Goal: Use online tool/utility: Utilize a website feature to perform a specific function

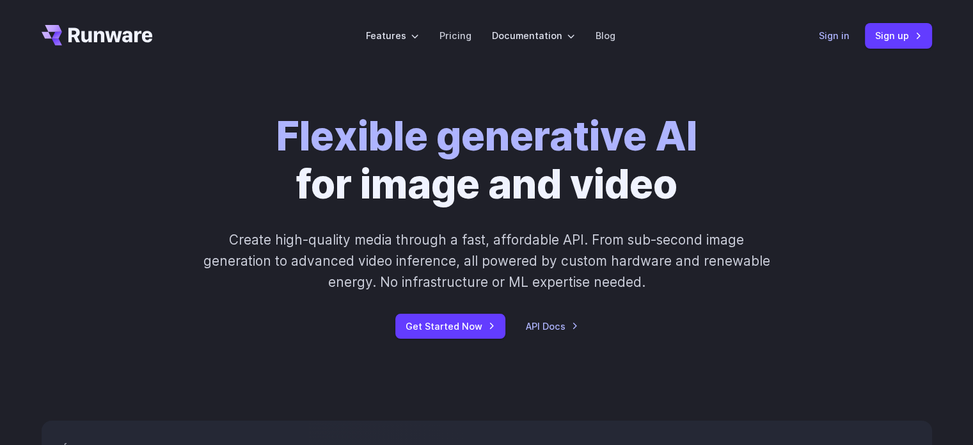
click at [833, 30] on link "Sign in" at bounding box center [834, 35] width 31 height 15
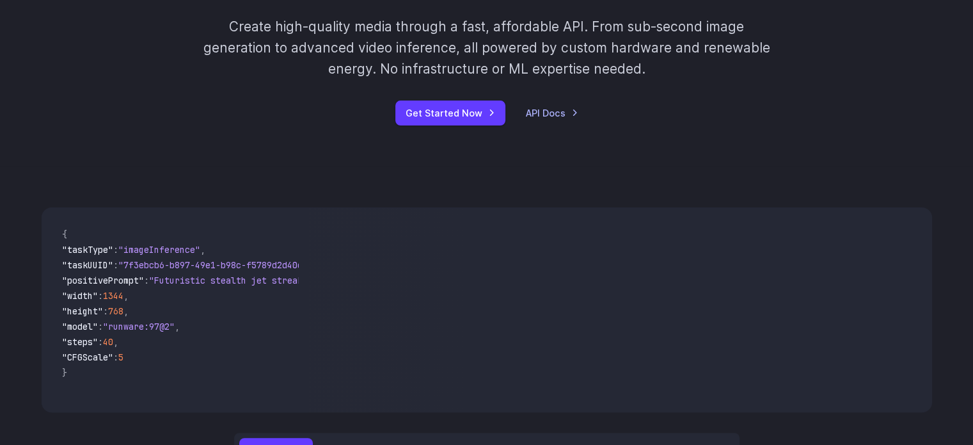
scroll to position [448, 0]
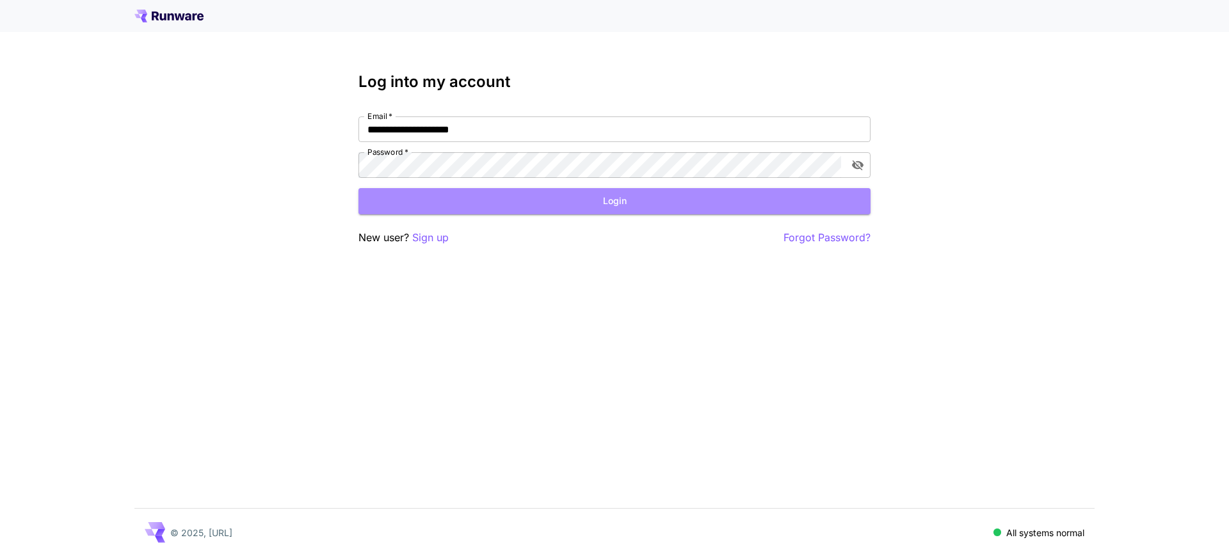
click at [614, 202] on button "Login" at bounding box center [614, 201] width 512 height 26
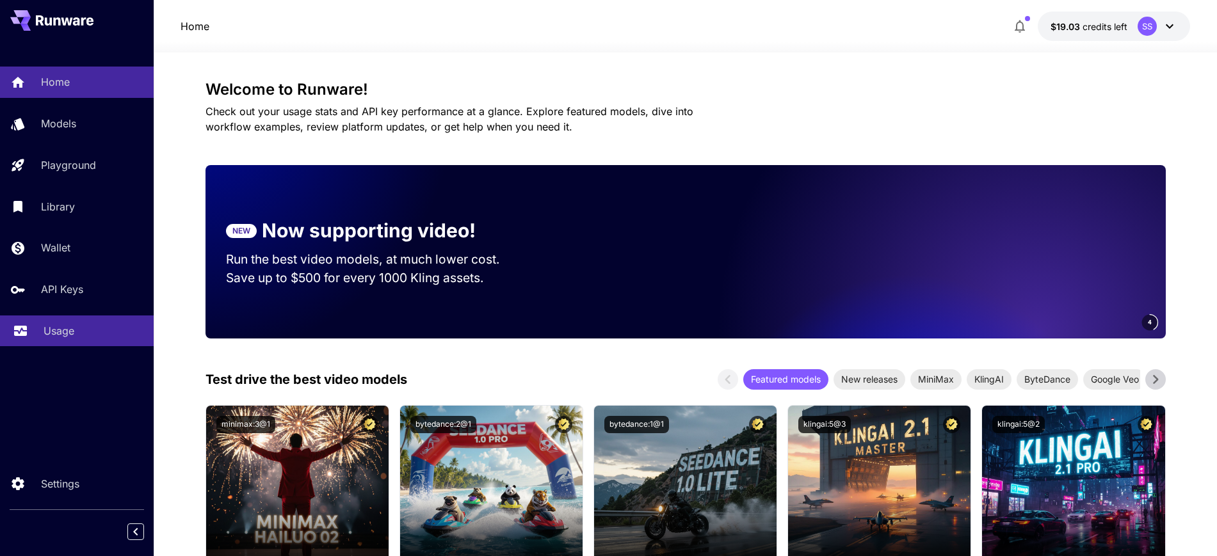
click at [57, 328] on p "Usage" at bounding box center [59, 330] width 31 height 15
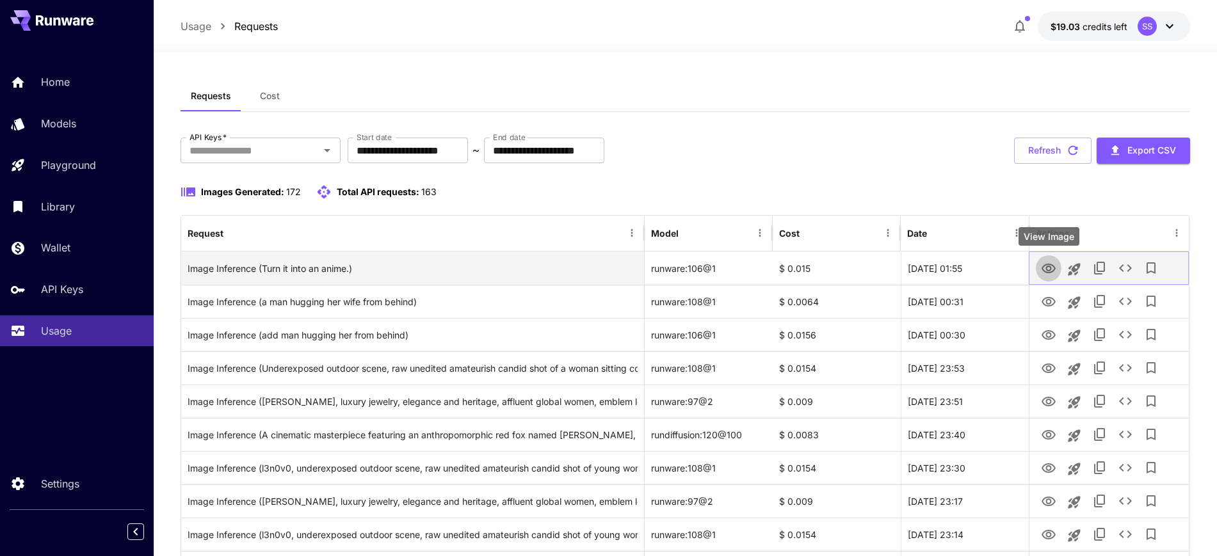
click at [1044, 274] on icon "View Image" at bounding box center [1048, 268] width 15 height 15
click at [1118, 269] on icon "See details" at bounding box center [1124, 267] width 15 height 15
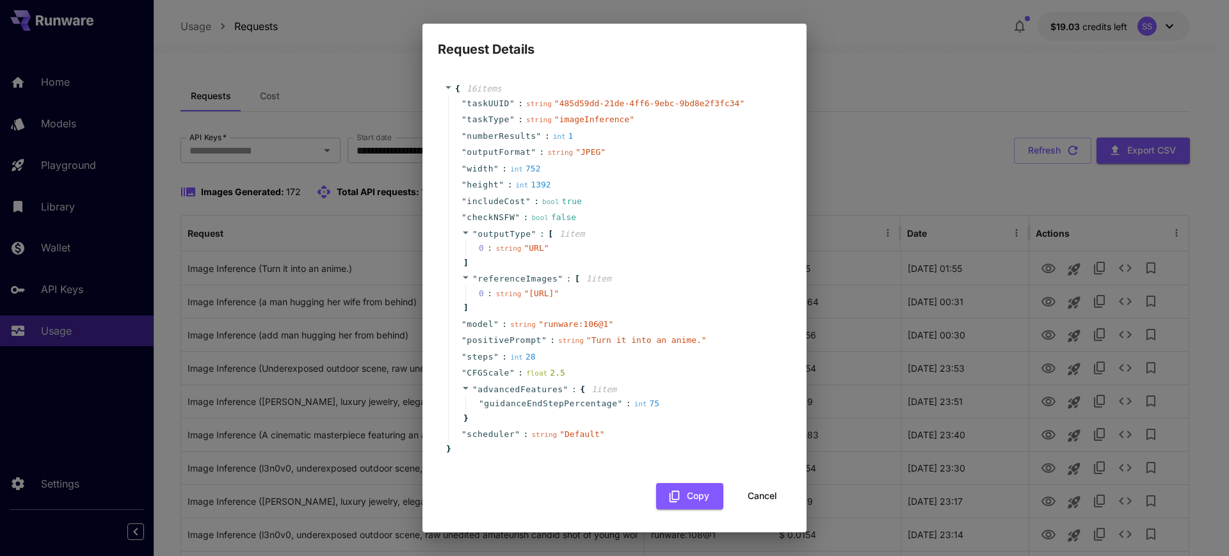
drag, startPoint x: 573, startPoint y: 317, endPoint x: 509, endPoint y: 304, distance: 65.4
click at [524, 298] on span "" https://im.runware.ai/image/ws/2/ii/fb8c44f8-66b3-4084-9e69-f8381a00aba2.jpg "" at bounding box center [541, 294] width 35 height 10
click at [744, 509] on button "Cancel" at bounding box center [762, 496] width 58 height 26
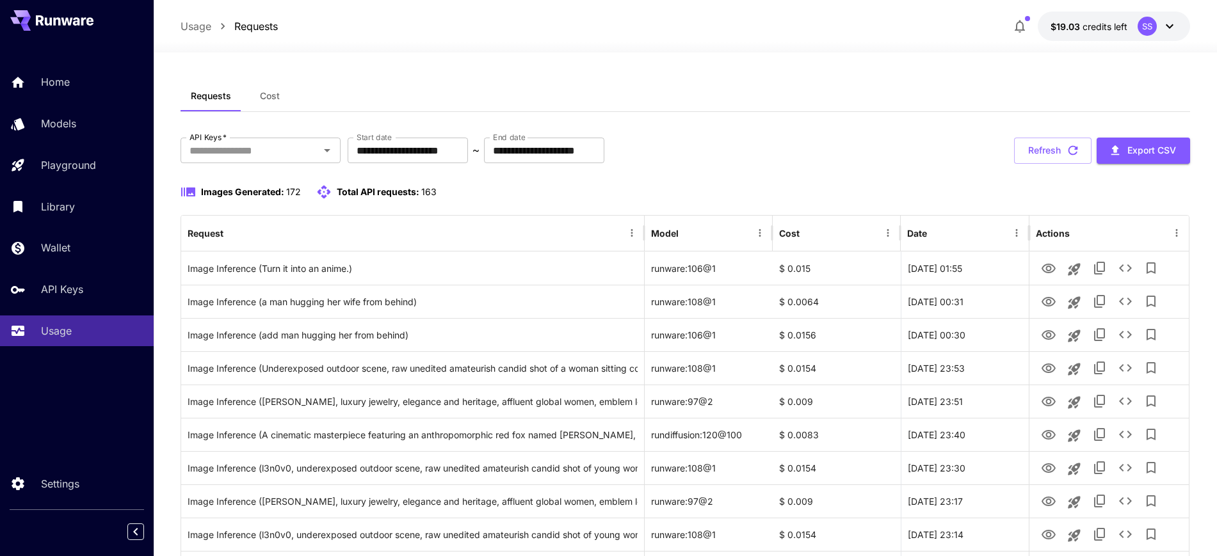
drag, startPoint x: 58, startPoint y: 84, endPoint x: 56, endPoint y: 13, distance: 71.1
click at [57, 84] on p "Home" at bounding box center [55, 81] width 29 height 15
click at [56, 84] on p "Home" at bounding box center [55, 81] width 29 height 15
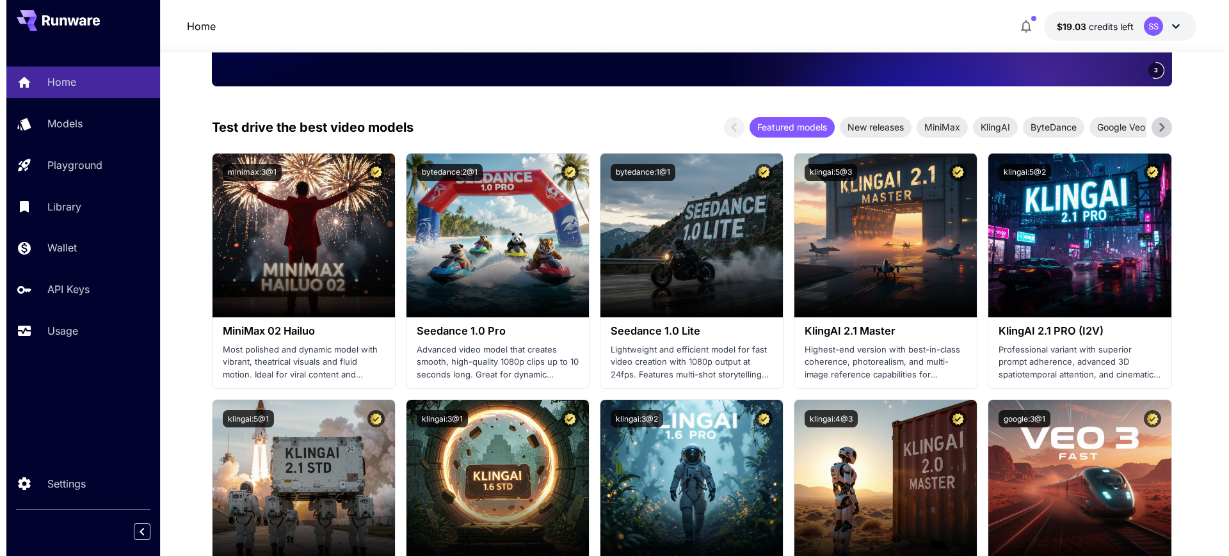
scroll to position [480, 0]
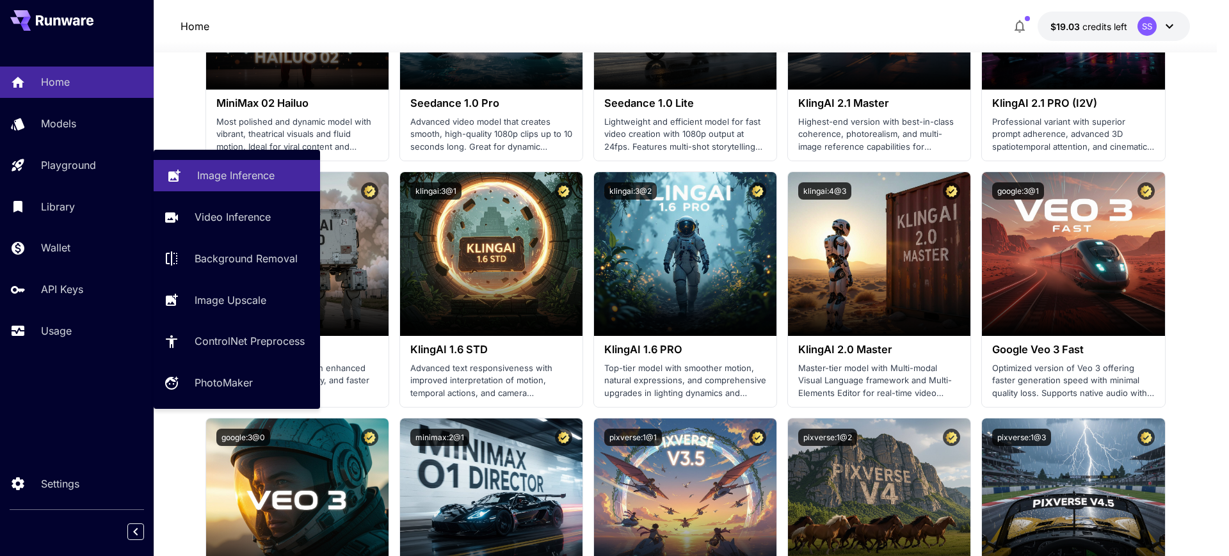
click at [221, 179] on p "Image Inference" at bounding box center [235, 175] width 77 height 15
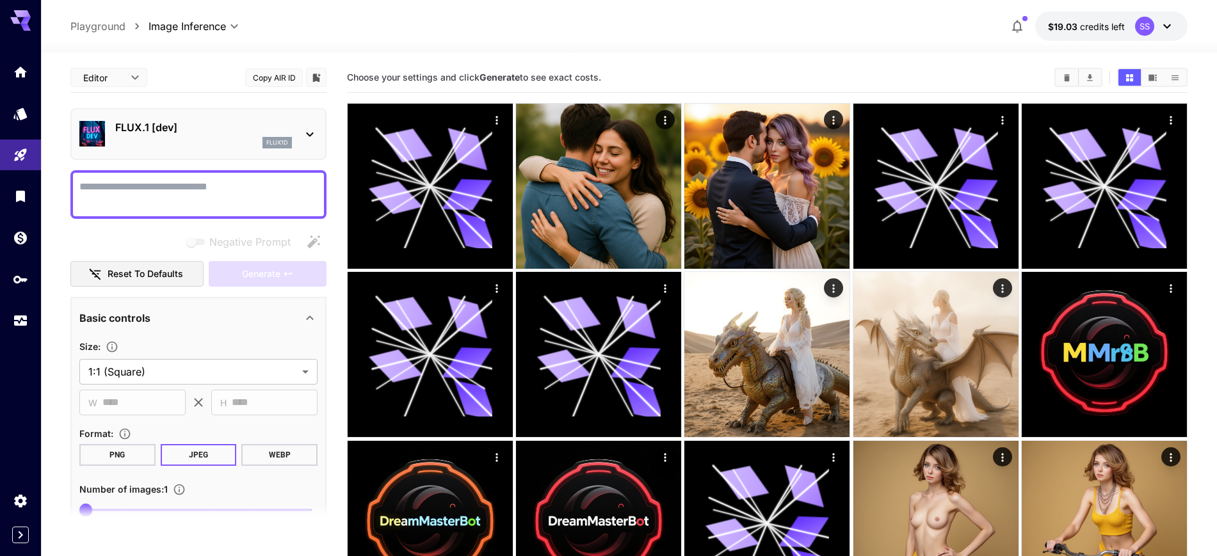
click at [225, 136] on div "FLUX.1 [dev] flux1d" at bounding box center [203, 134] width 177 height 29
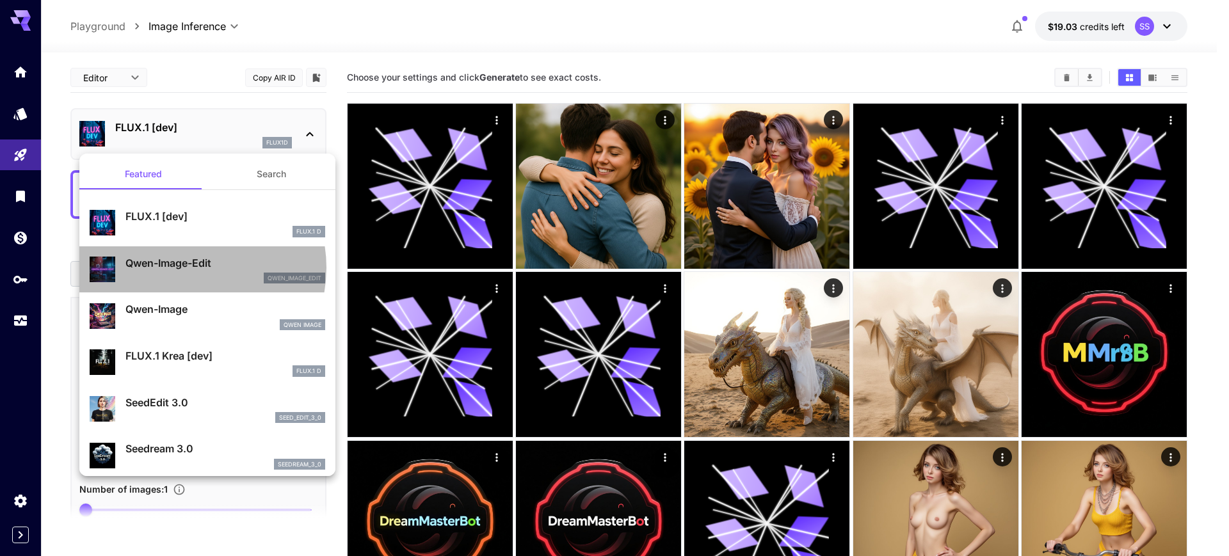
click at [183, 268] on p "Qwen-Image-Edit" at bounding box center [225, 262] width 200 height 15
type input "*"
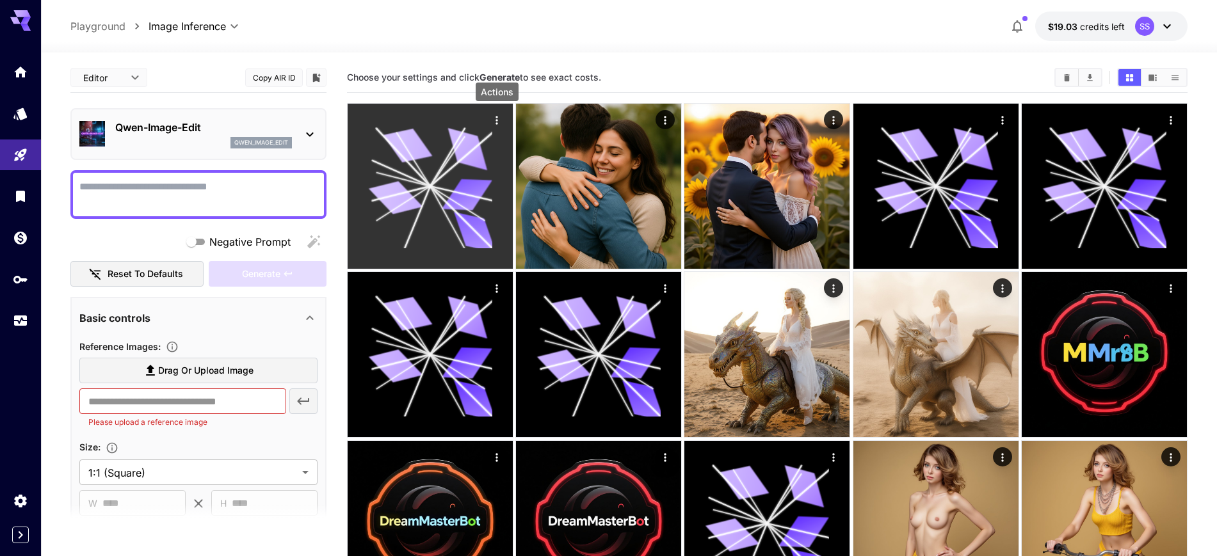
click at [499, 119] on icon "Actions" at bounding box center [496, 120] width 13 height 13
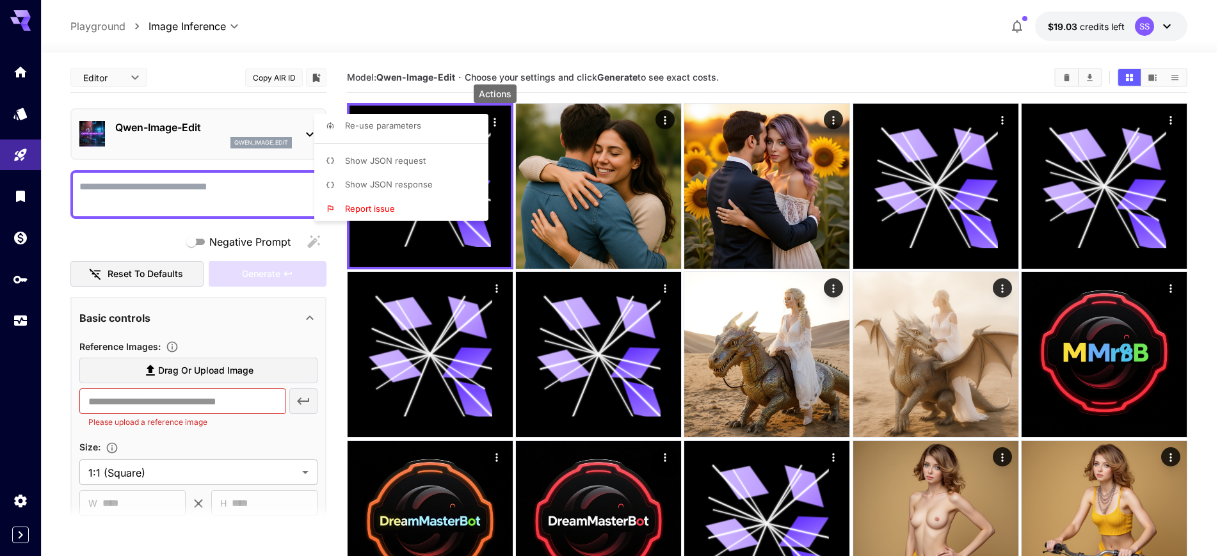
click at [396, 210] on li "Report issue" at bounding box center [405, 209] width 182 height 24
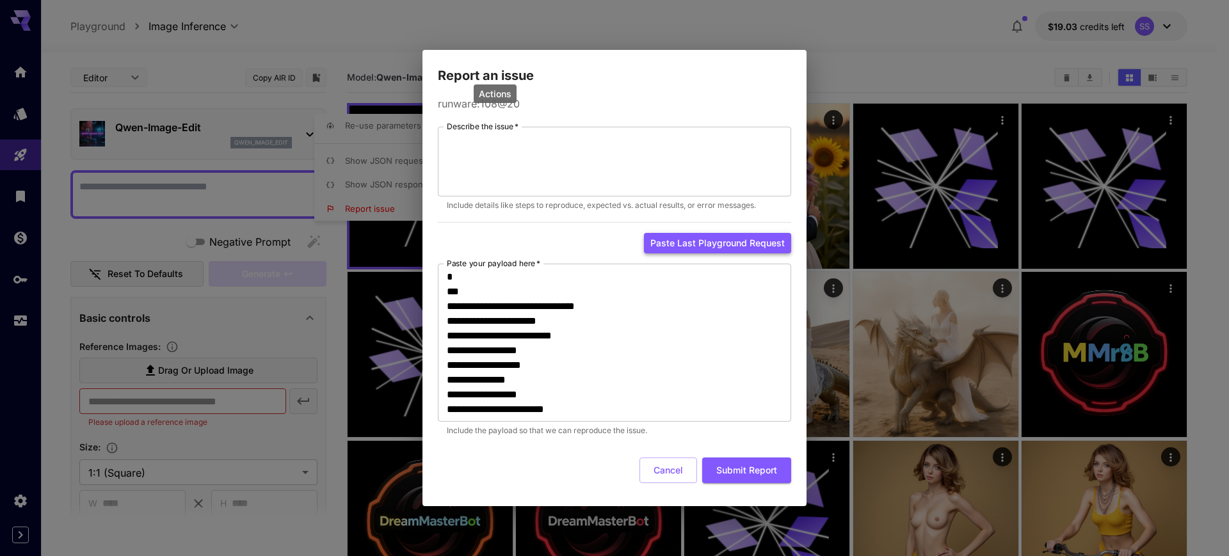
click at [698, 243] on button "Paste last playground request" at bounding box center [717, 243] width 147 height 21
type textarea "**********"
click at [732, 456] on form "**********" at bounding box center [614, 305] width 353 height 357
click at [733, 471] on button "Submit Report" at bounding box center [746, 471] width 89 height 26
click at [536, 168] on textarea "Describe the issue   *" at bounding box center [614, 161] width 335 height 59
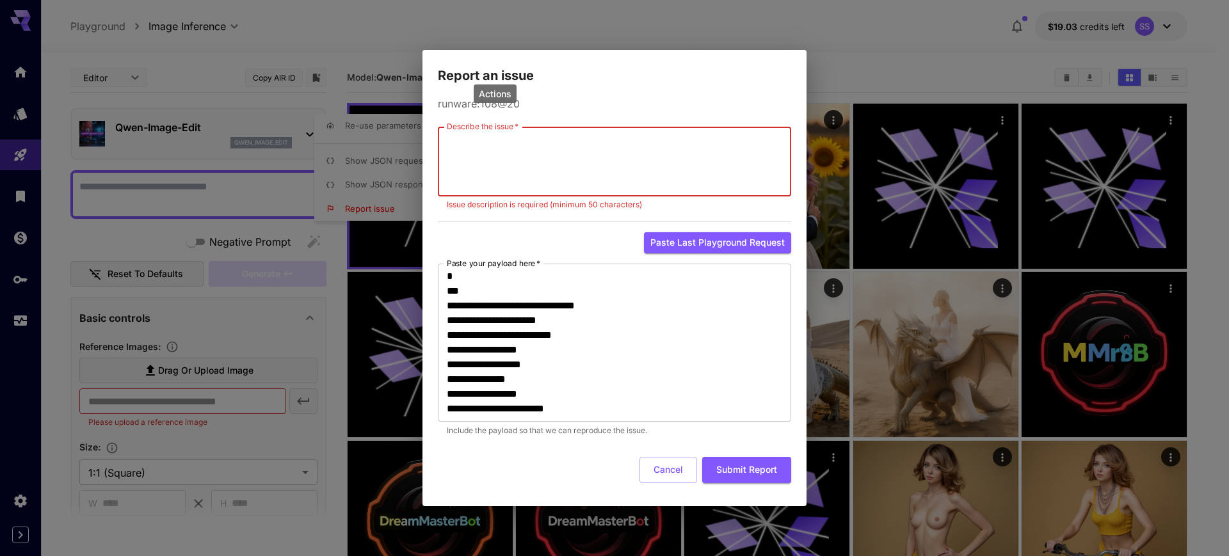
click at [529, 155] on textarea "Describe the issue   *" at bounding box center [614, 161] width 335 height 59
type textarea "*"
type textarea "**"
type textarea "*"
click at [662, 471] on button "Cancel" at bounding box center [668, 470] width 58 height 26
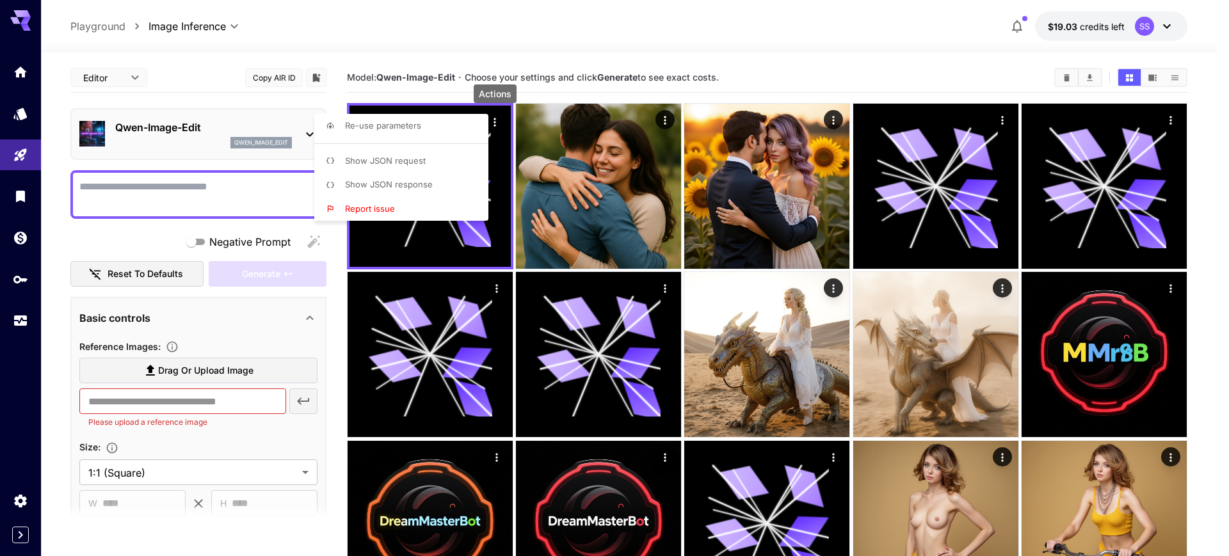
click at [207, 371] on div at bounding box center [614, 278] width 1229 height 556
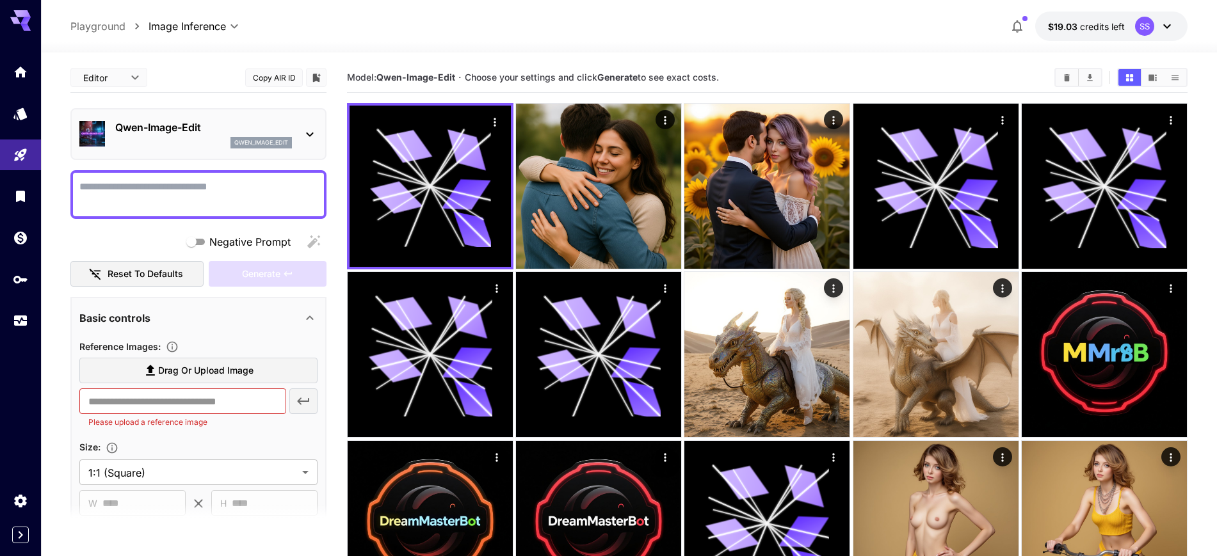
click at [207, 369] on span "Drag or upload image" at bounding box center [205, 371] width 95 height 16
click at [0, 0] on input "Drag or upload image" at bounding box center [0, 0] width 0 height 0
click at [164, 196] on textarea "Negative Prompt" at bounding box center [198, 194] width 238 height 31
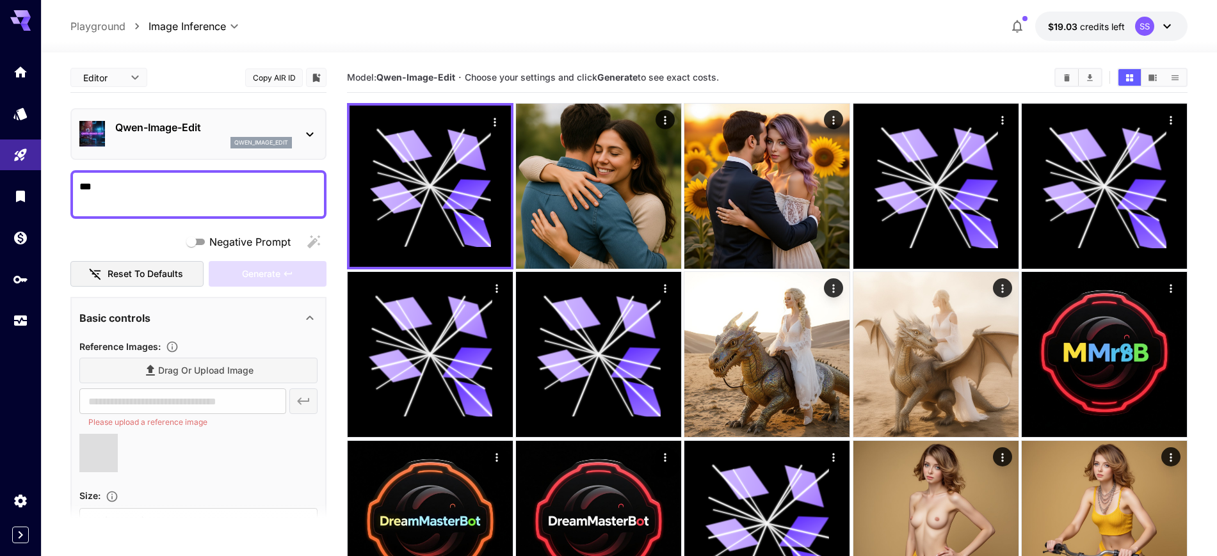
type textarea "****"
type input "**********"
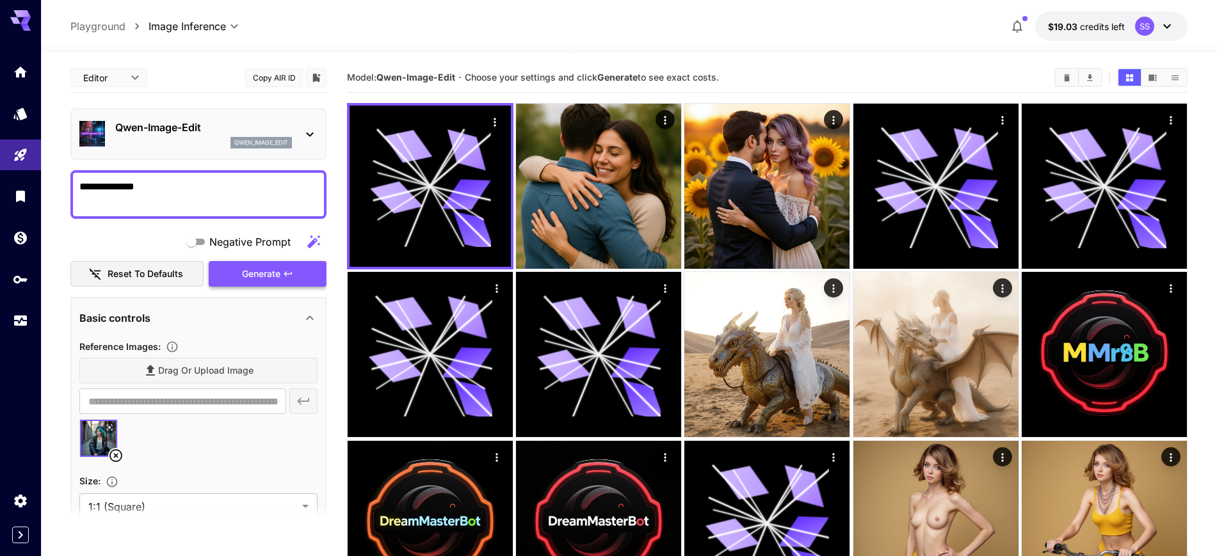
type textarea "**********"
click at [238, 285] on button "Generate" at bounding box center [268, 274] width 118 height 26
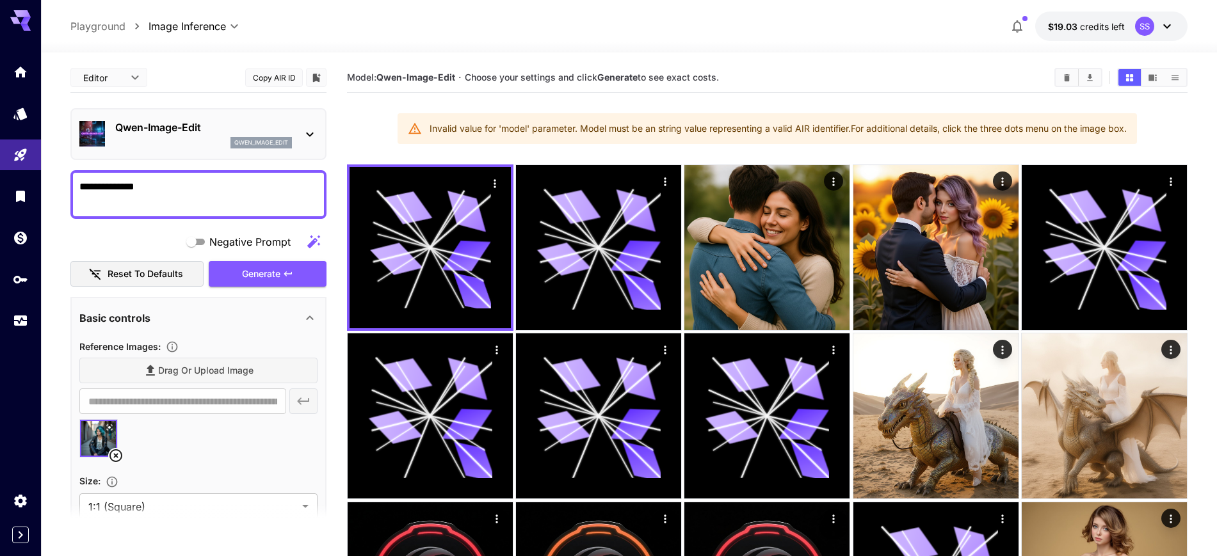
click at [226, 131] on p "Qwen-Image-Edit" at bounding box center [203, 127] width 177 height 15
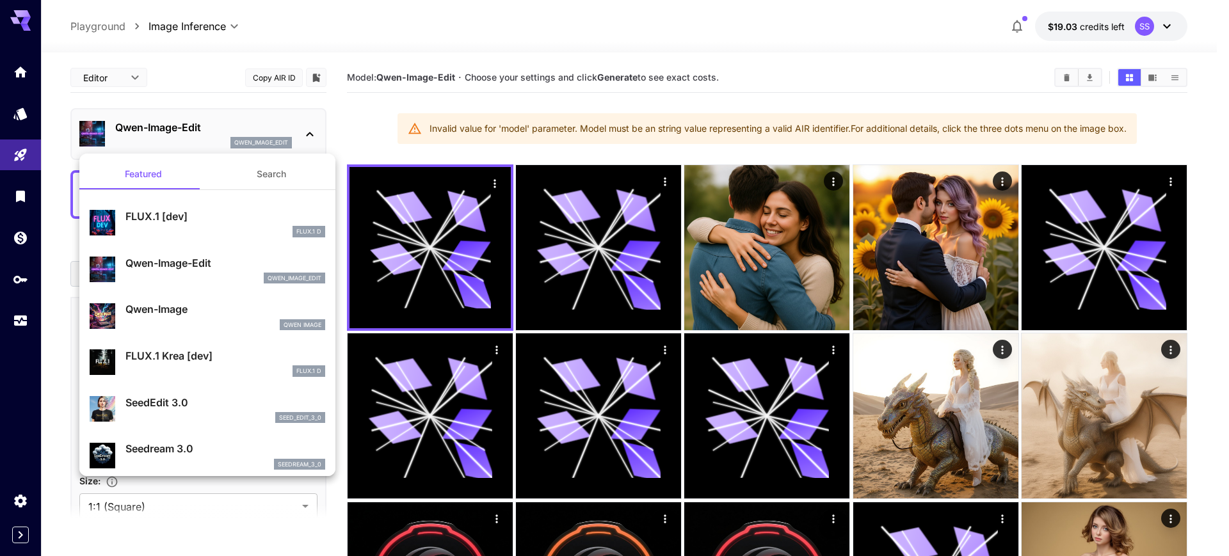
click at [225, 116] on div at bounding box center [614, 278] width 1229 height 556
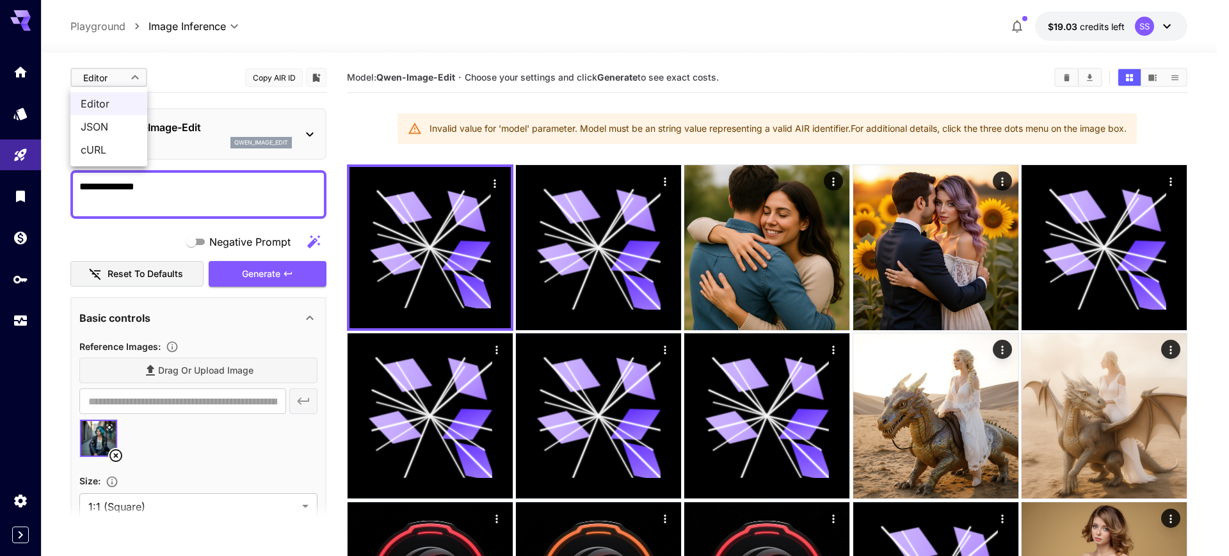
click at [109, 79] on div at bounding box center [614, 278] width 1229 height 556
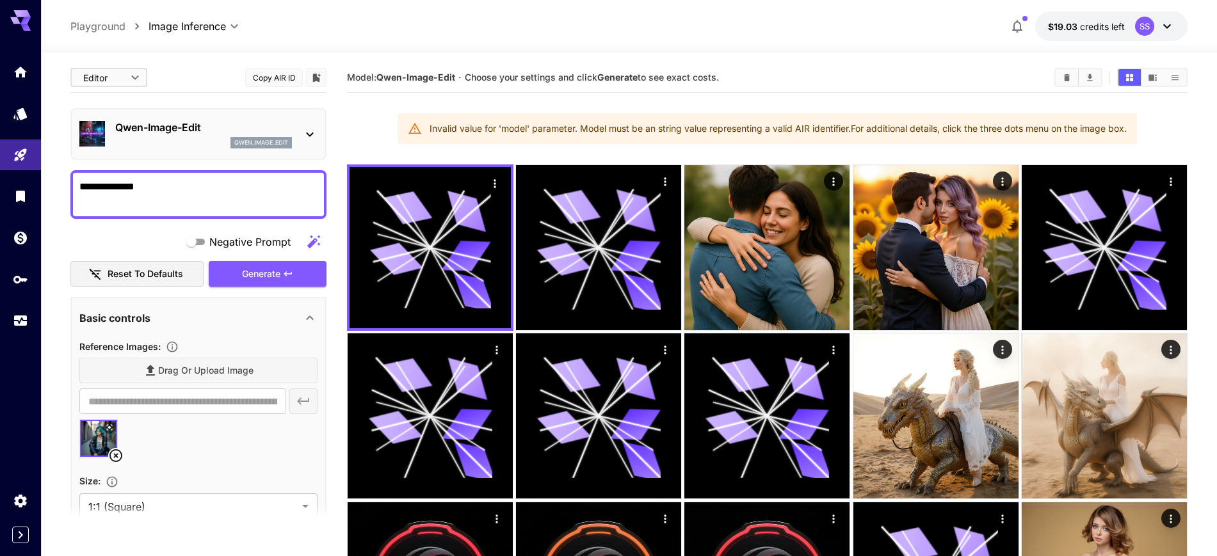
click at [172, 124] on p "Qwen-Image-Edit" at bounding box center [203, 127] width 177 height 15
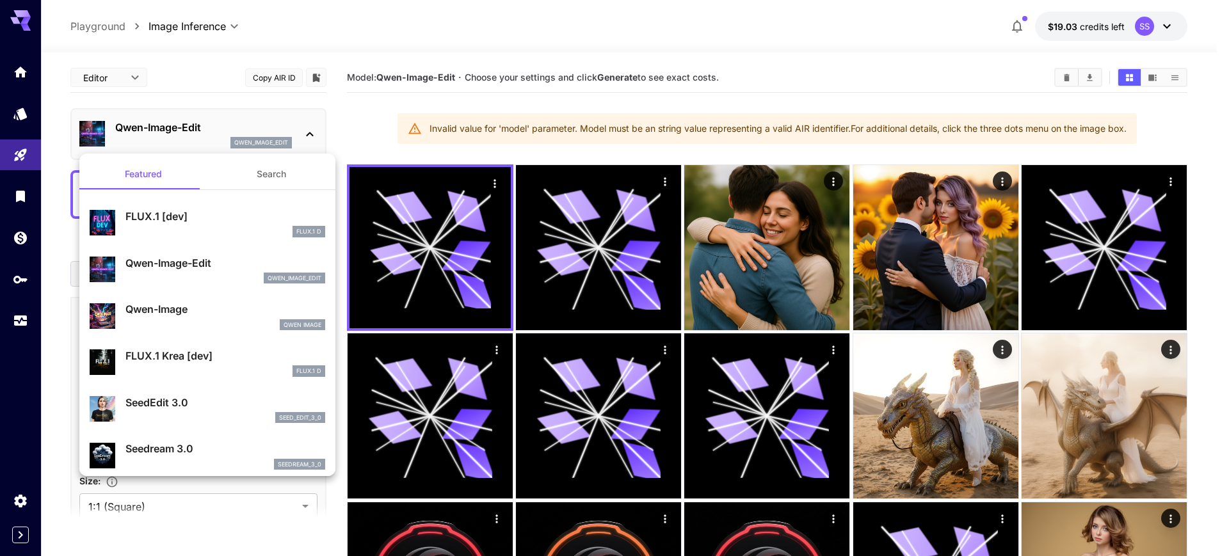
click at [172, 124] on div at bounding box center [614, 278] width 1229 height 556
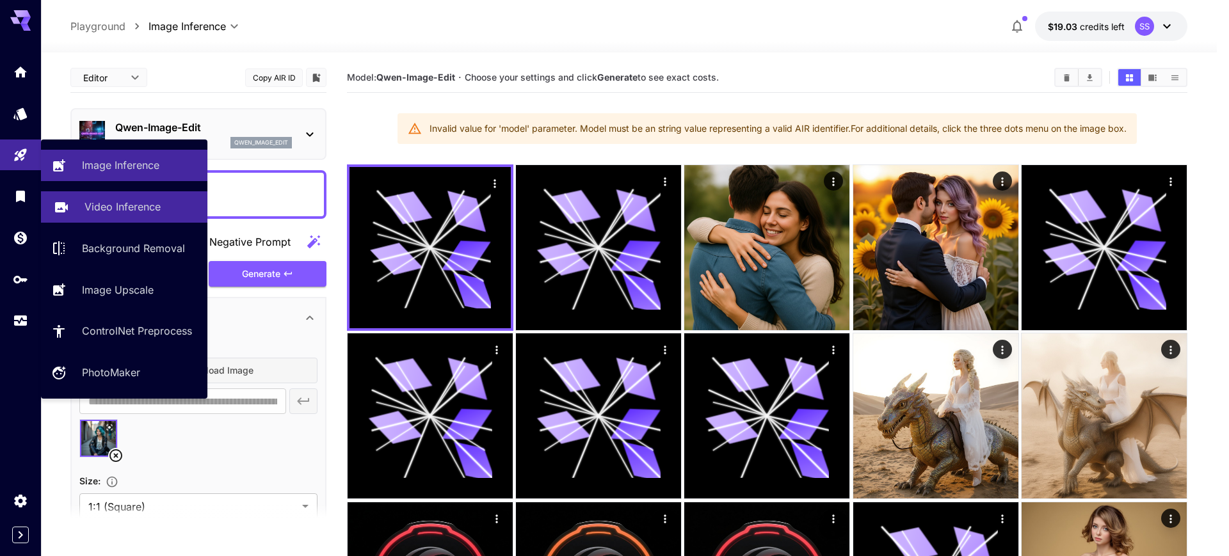
drag, startPoint x: 116, startPoint y: 205, endPoint x: 173, endPoint y: 220, distance: 58.2
click at [116, 205] on p "Video Inference" at bounding box center [122, 206] width 76 height 15
type input "**********"
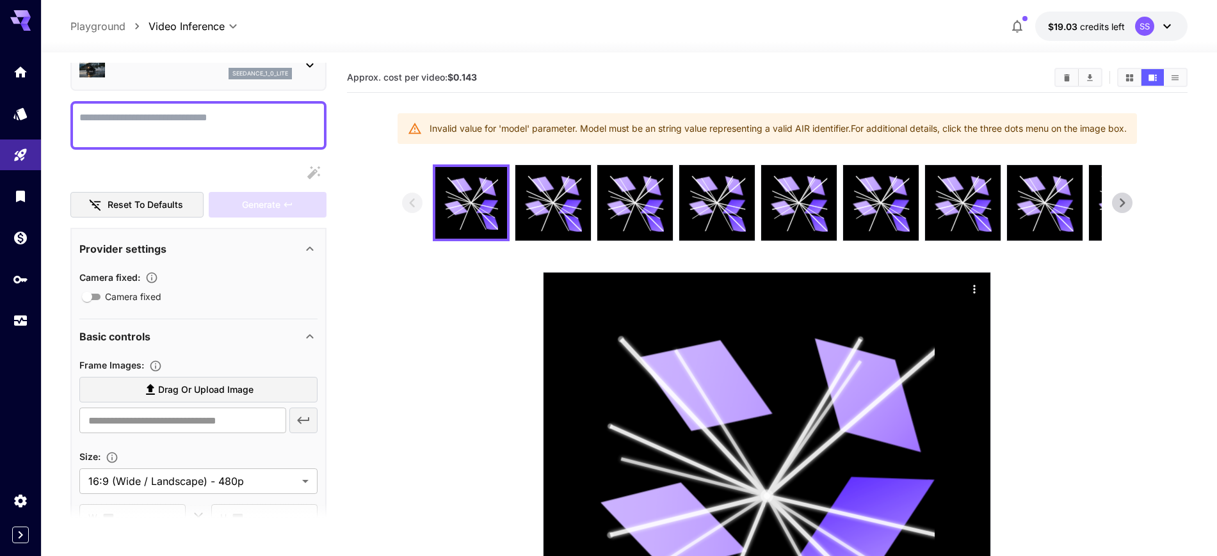
click at [189, 126] on textarea "Camera fixed" at bounding box center [198, 125] width 238 height 31
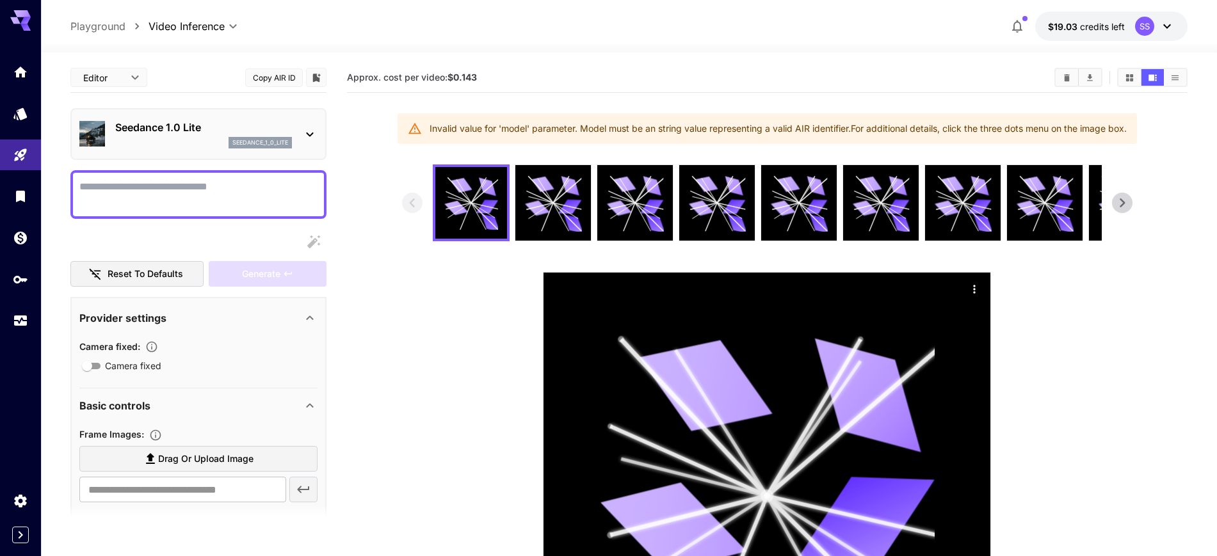
click at [184, 137] on div "seedance_1_0_lite" at bounding box center [203, 143] width 177 height 12
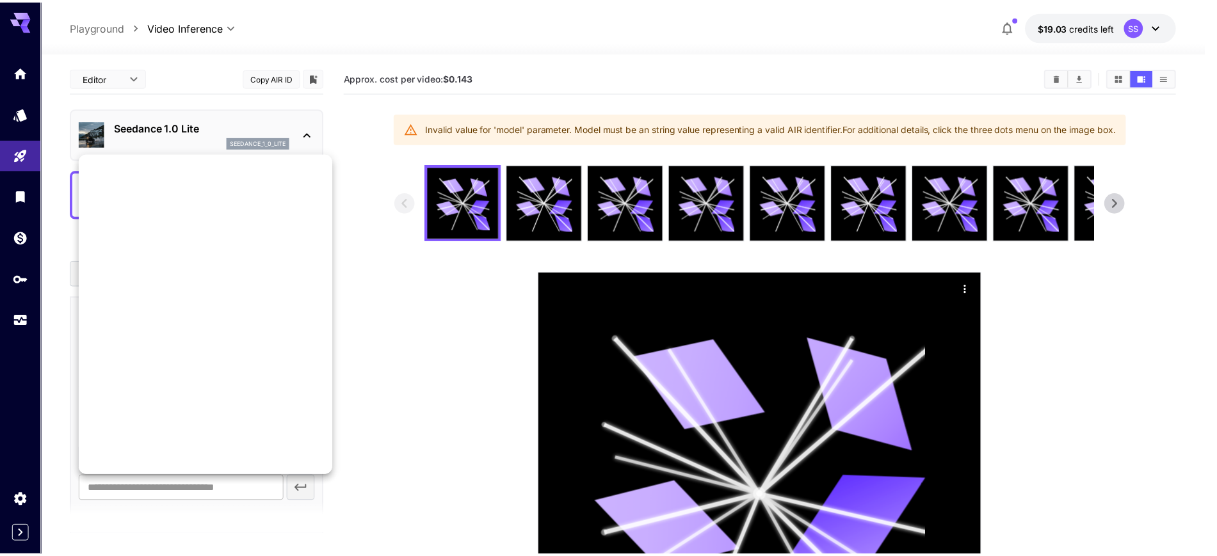
scroll to position [1082, 0]
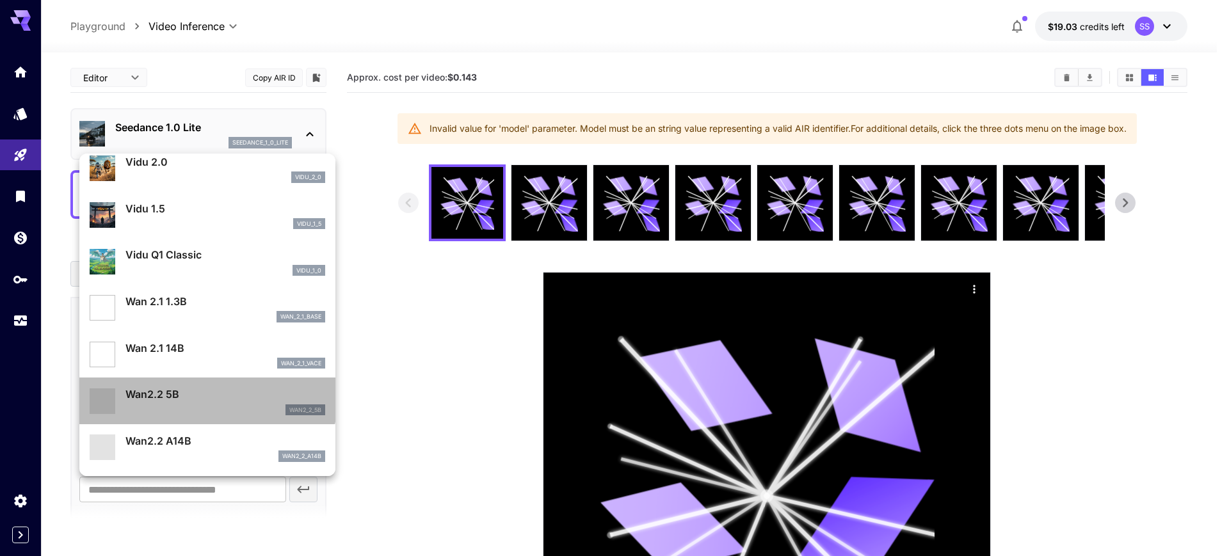
click at [207, 399] on p "Wan2.2 5B" at bounding box center [225, 394] width 200 height 15
type input "**********"
type input "***"
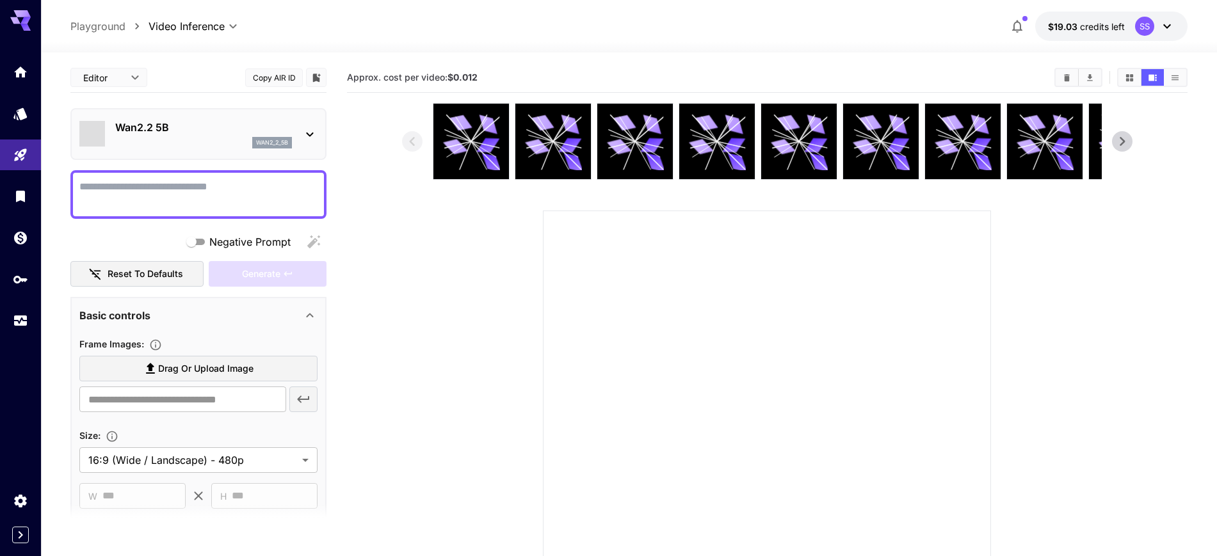
click at [183, 196] on textarea "Negative Prompt" at bounding box center [198, 194] width 238 height 31
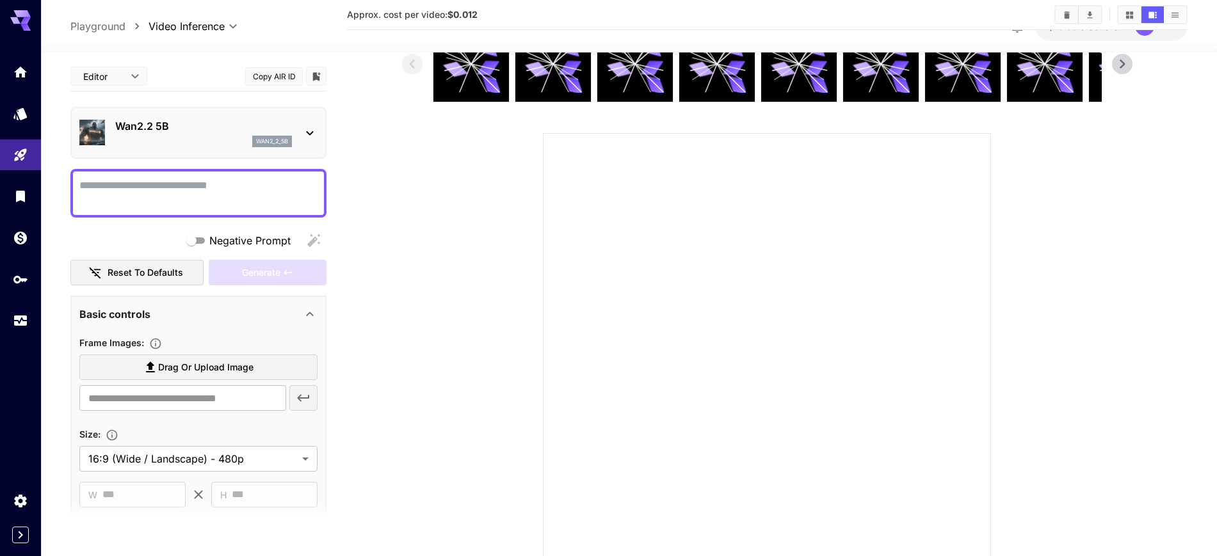
scroll to position [0, 0]
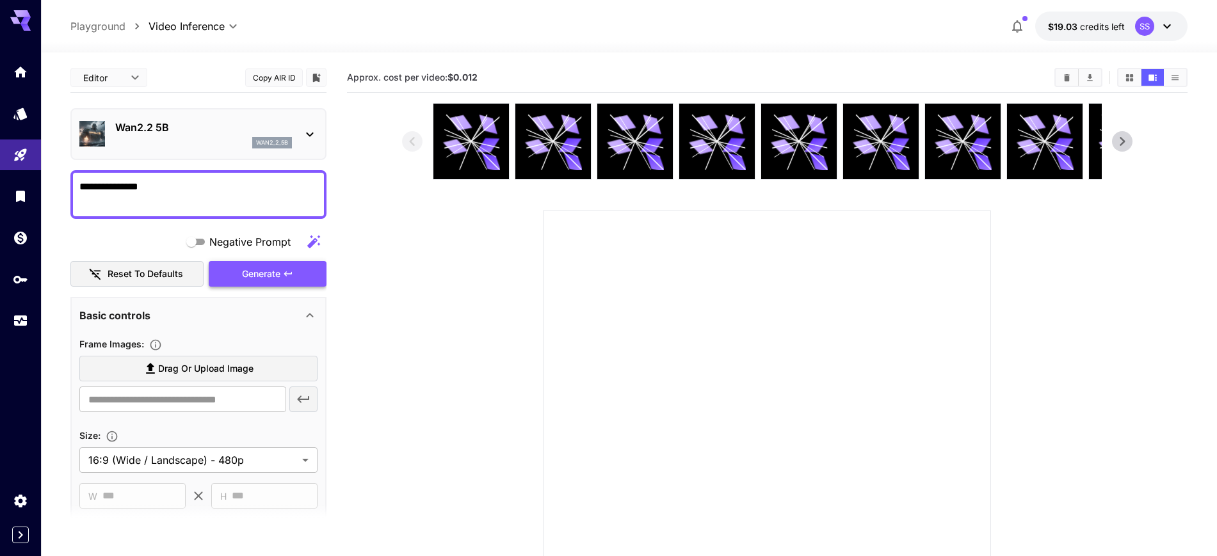
type textarea "**********"
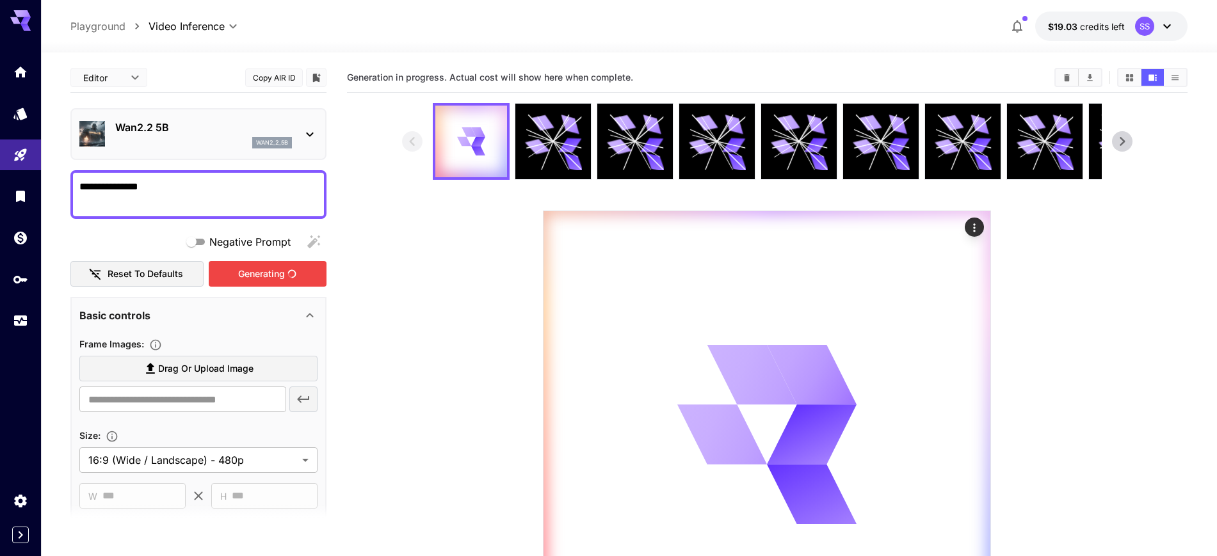
click at [234, 274] on div "Generating" at bounding box center [268, 274] width 118 height 26
